Goal: Navigation & Orientation: Find specific page/section

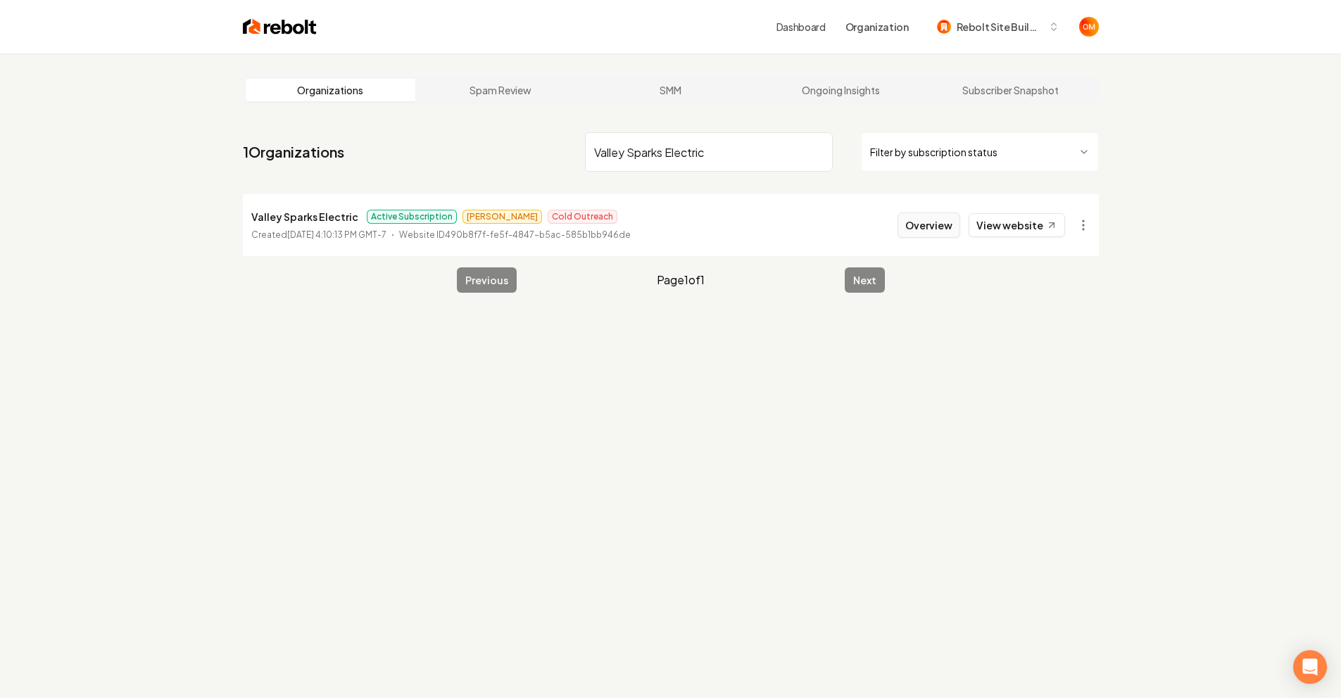
type input "Valley Sparks Electric"
click at [930, 220] on button "Overview" at bounding box center [929, 225] width 63 height 25
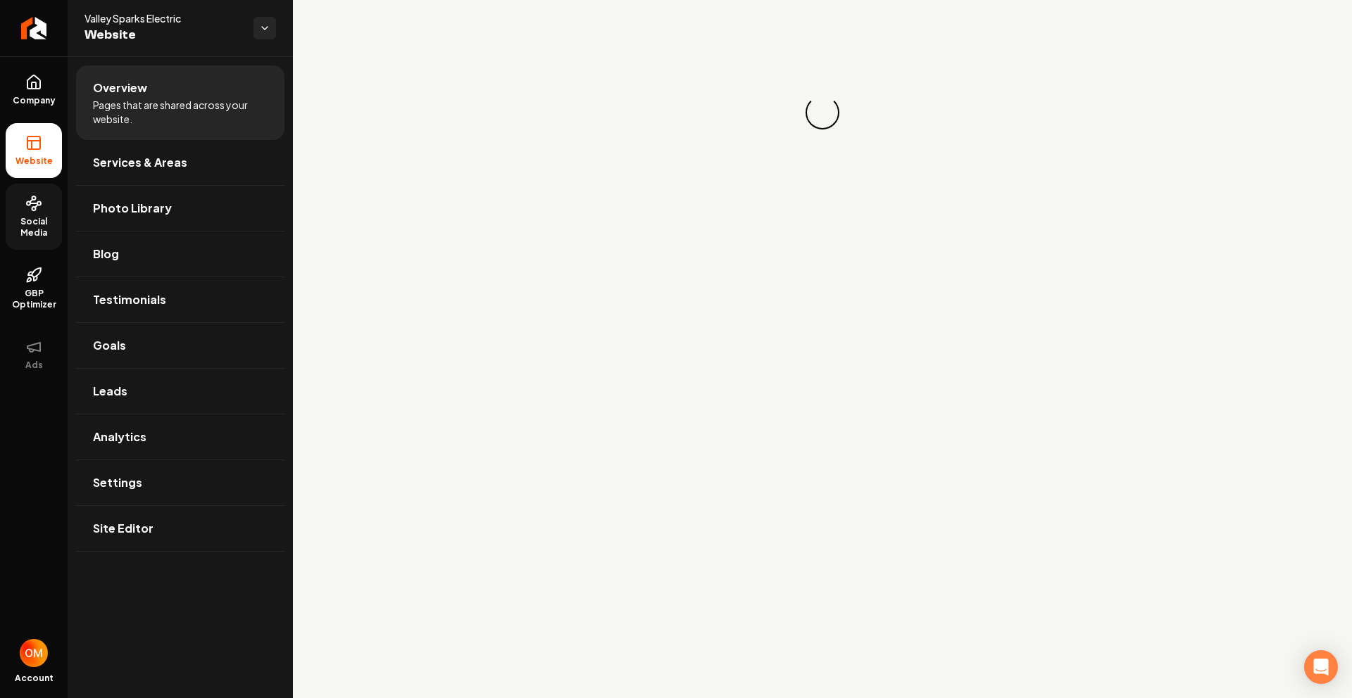
click at [9, 203] on link "Social Media" at bounding box center [34, 217] width 56 height 66
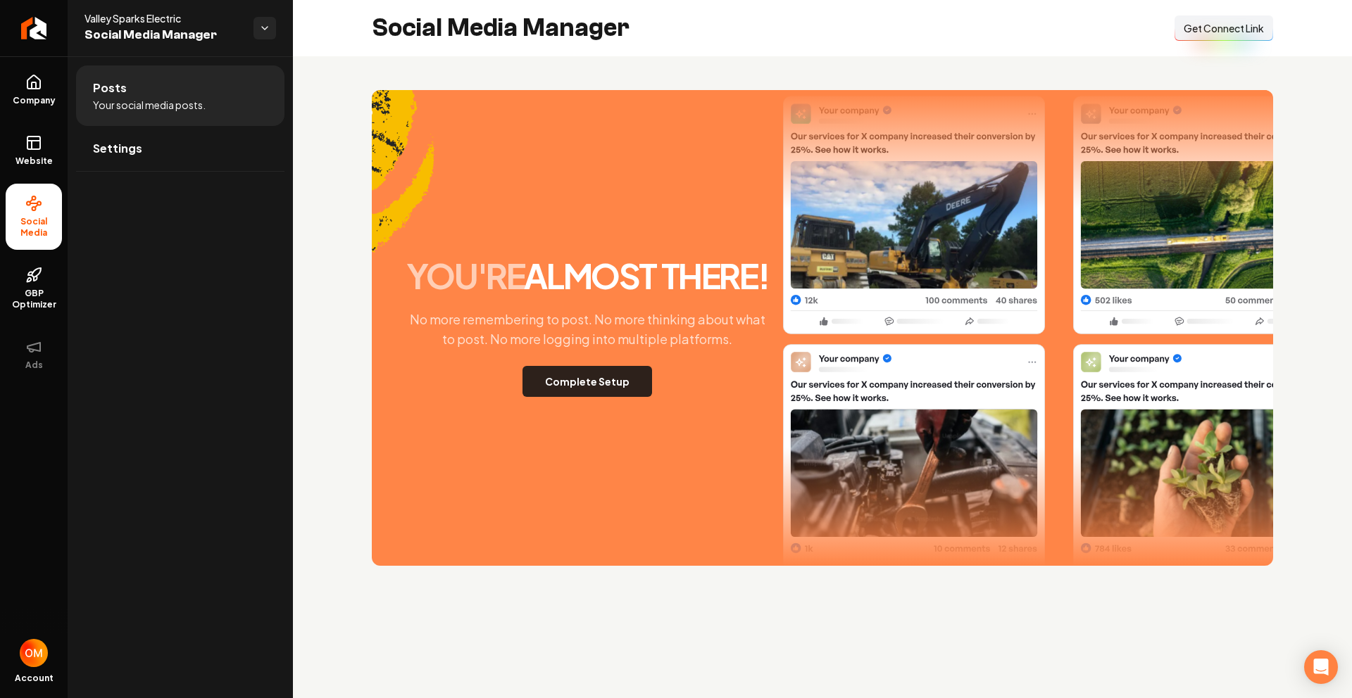
click at [612, 372] on button "Complete Setup" at bounding box center [587, 381] width 130 height 31
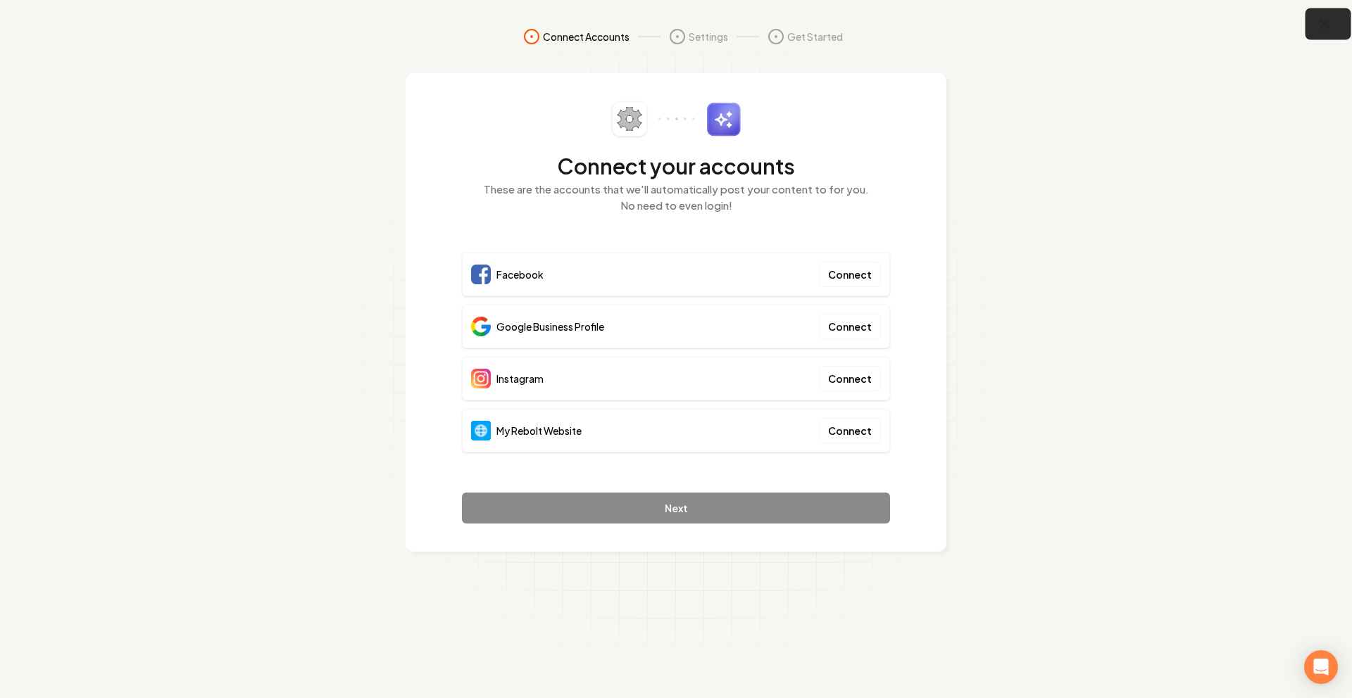
click at [1324, 23] on icon "button" at bounding box center [1324, 24] width 9 height 9
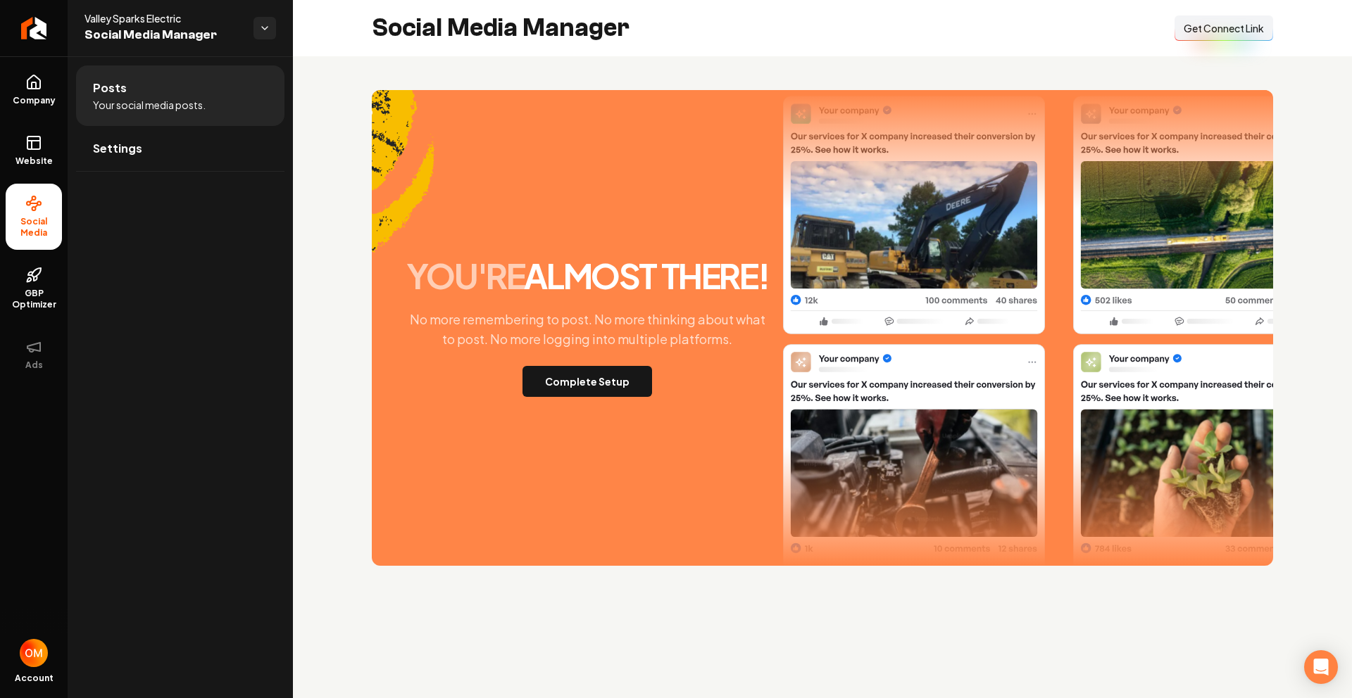
click at [4, 155] on ul "Company Website Social Media GBP Optimizer Ads" at bounding box center [34, 222] width 68 height 332
click at [23, 153] on link "Website" at bounding box center [34, 150] width 56 height 55
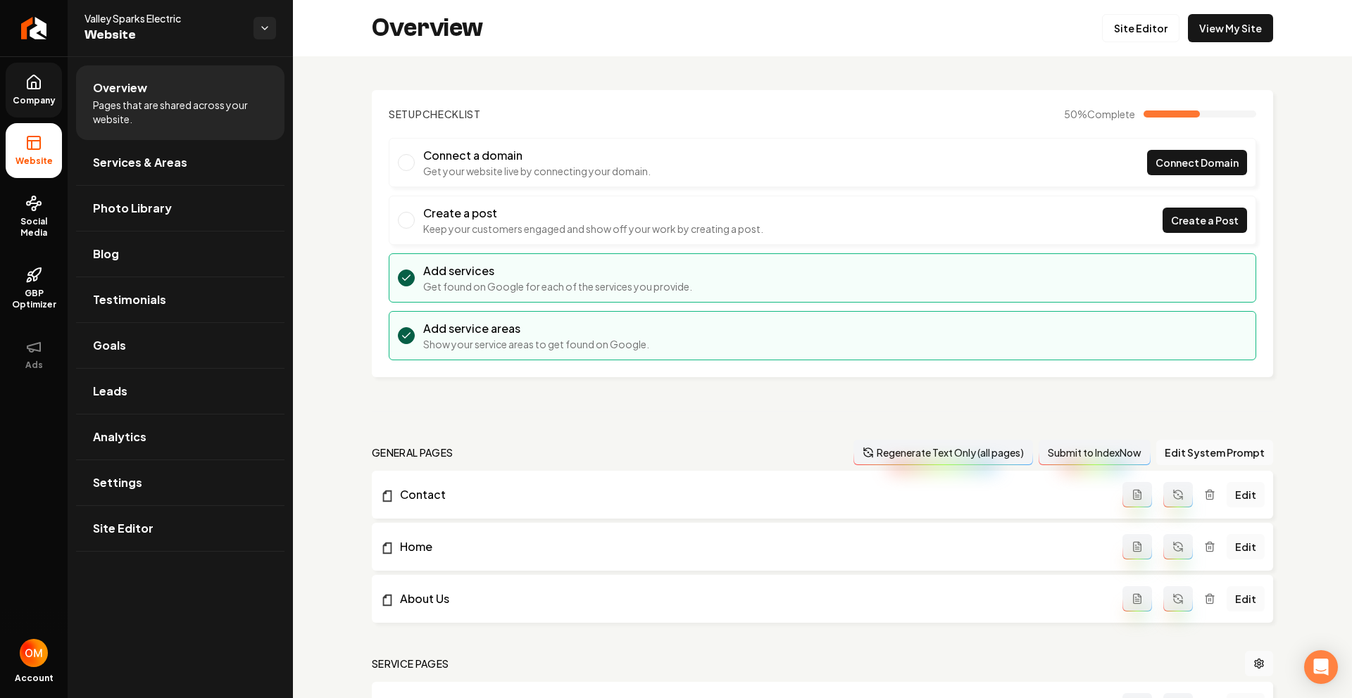
click at [23, 93] on link "Company" at bounding box center [34, 90] width 56 height 55
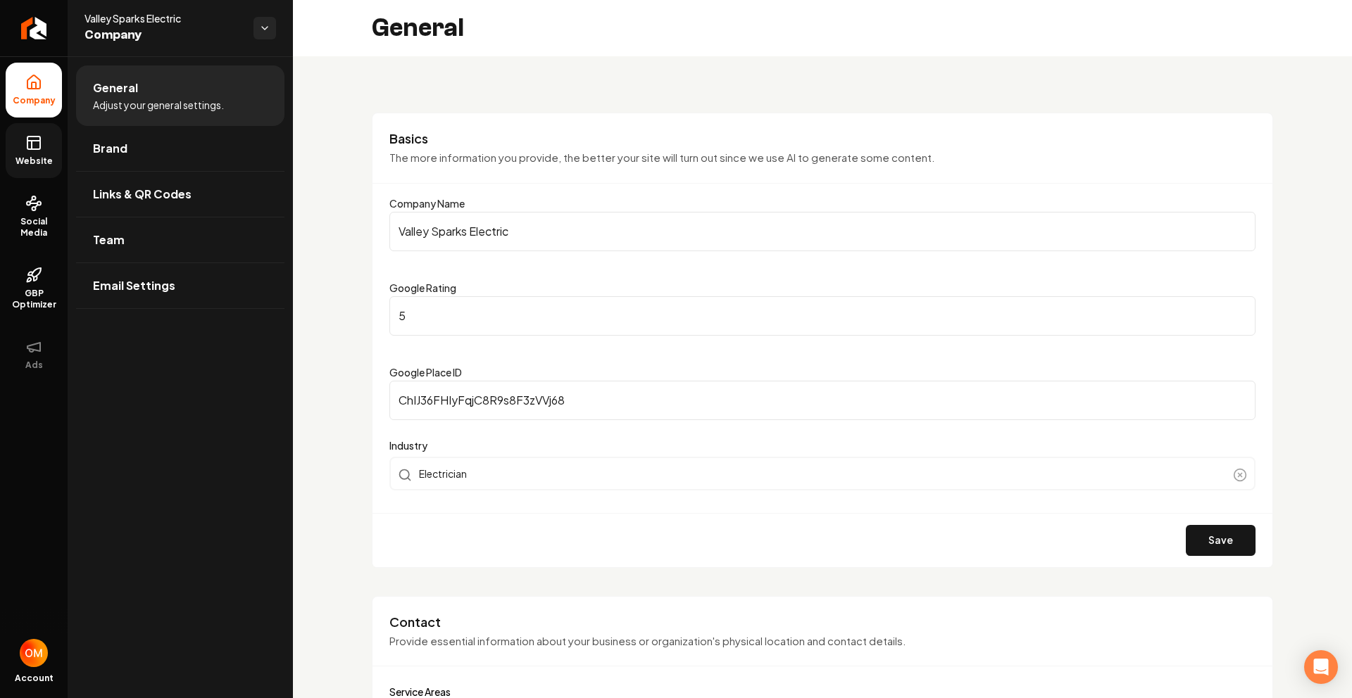
click at [52, 140] on link "Website" at bounding box center [34, 150] width 56 height 55
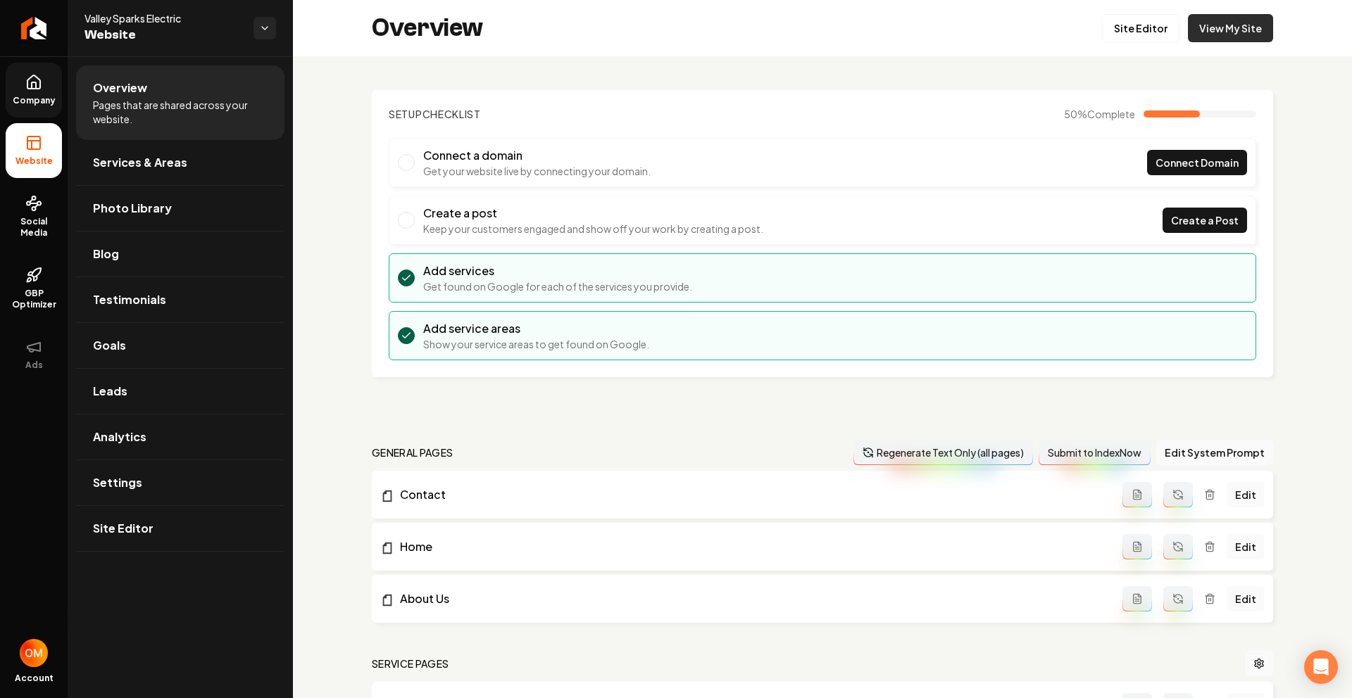
click at [1215, 20] on link "View My Site" at bounding box center [1230, 28] width 85 height 28
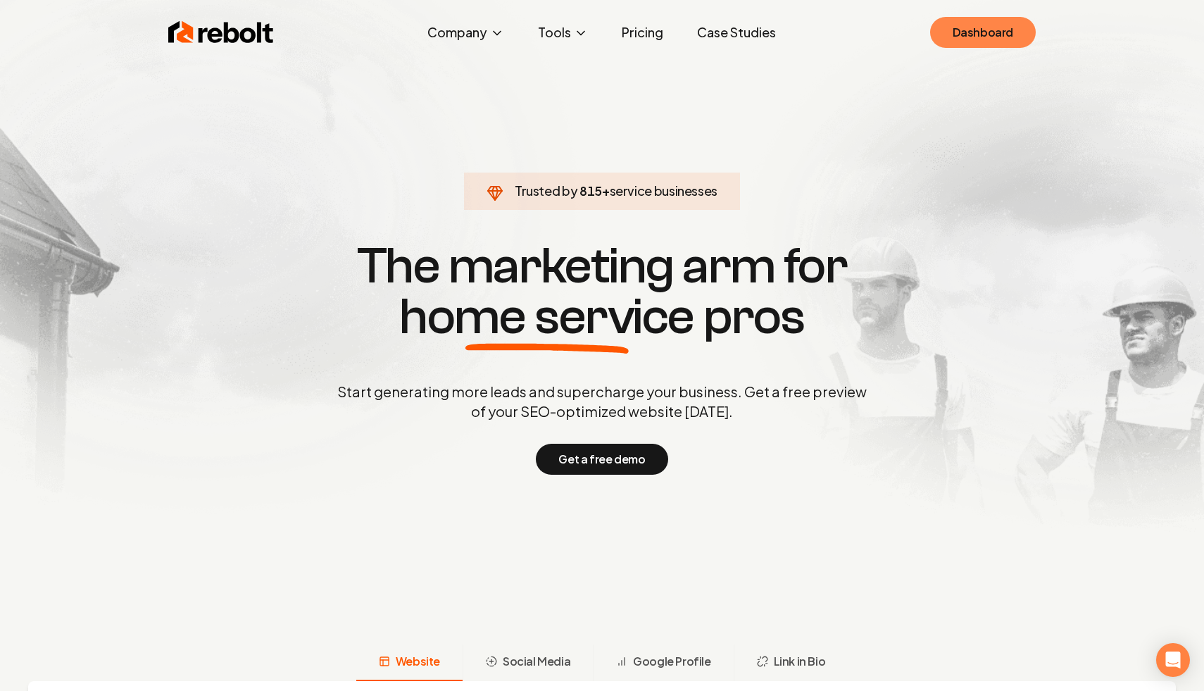
click at [969, 21] on link "Dashboard" at bounding box center [983, 32] width 106 height 31
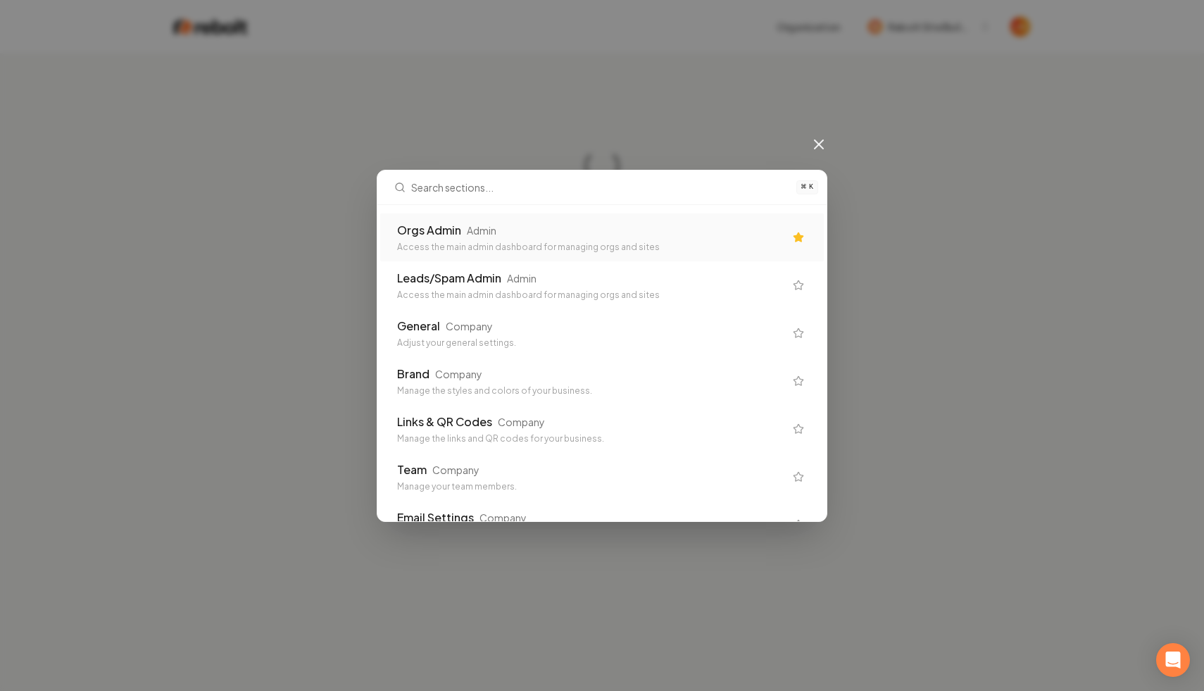
click at [526, 244] on div "Access the main admin dashboard for managing orgs and sites" at bounding box center [590, 246] width 387 height 11
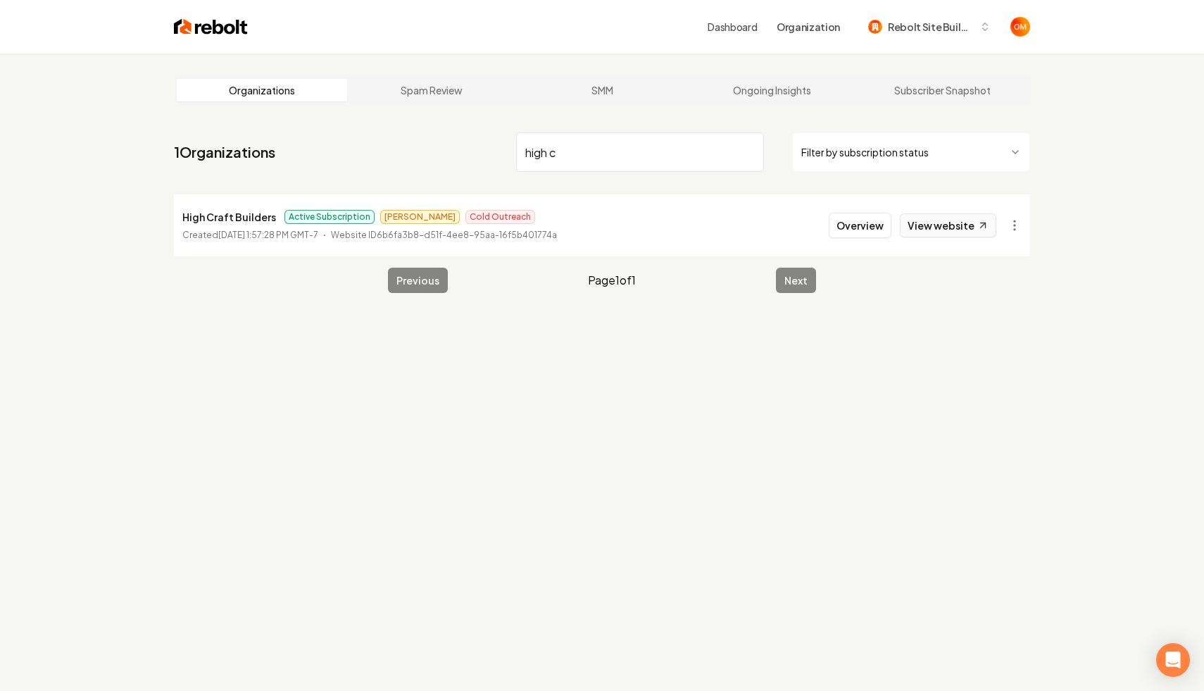
type input "high c"
click at [962, 230] on link "View website" at bounding box center [948, 225] width 96 height 24
